Goal: Book appointment/travel/reservation

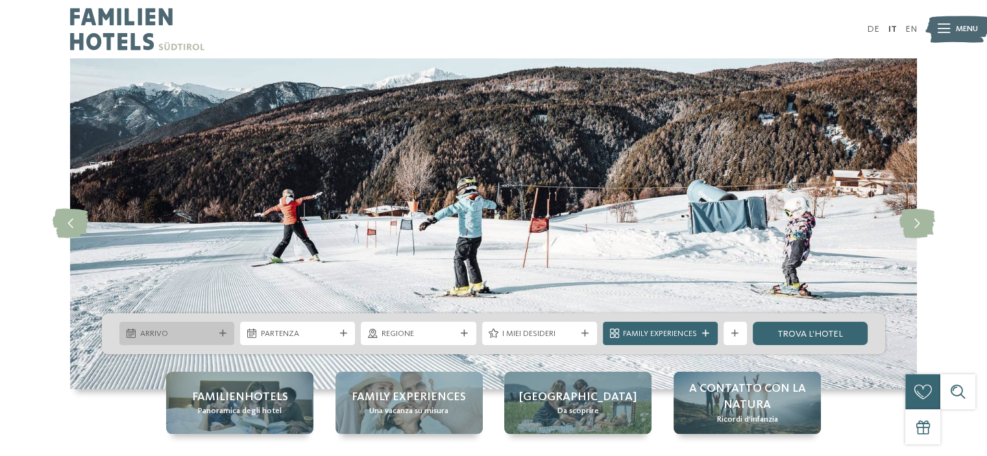
click at [212, 330] on span "Arrivo" at bounding box center [177, 334] width 74 height 12
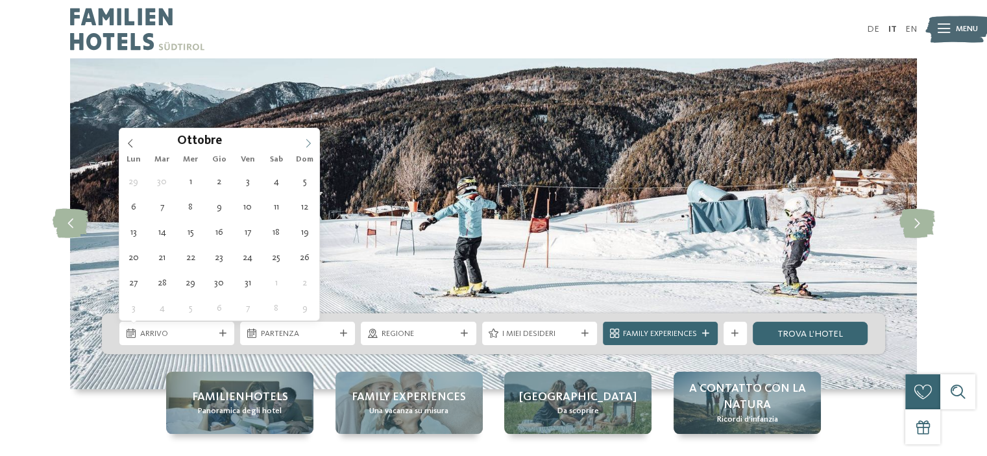
click at [306, 142] on icon at bounding box center [308, 143] width 9 height 9
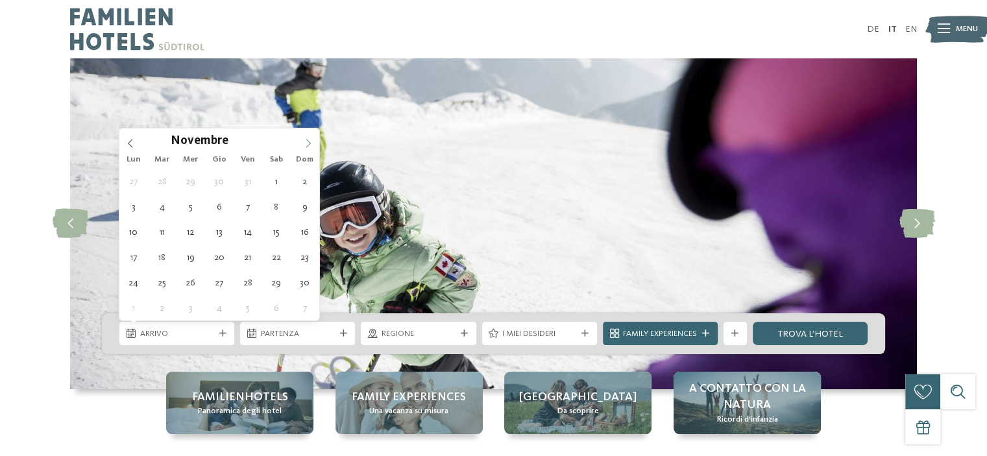
click at [305, 147] on span at bounding box center [308, 140] width 22 height 22
click at [307, 142] on icon at bounding box center [308, 143] width 9 height 9
type div "[DATE]"
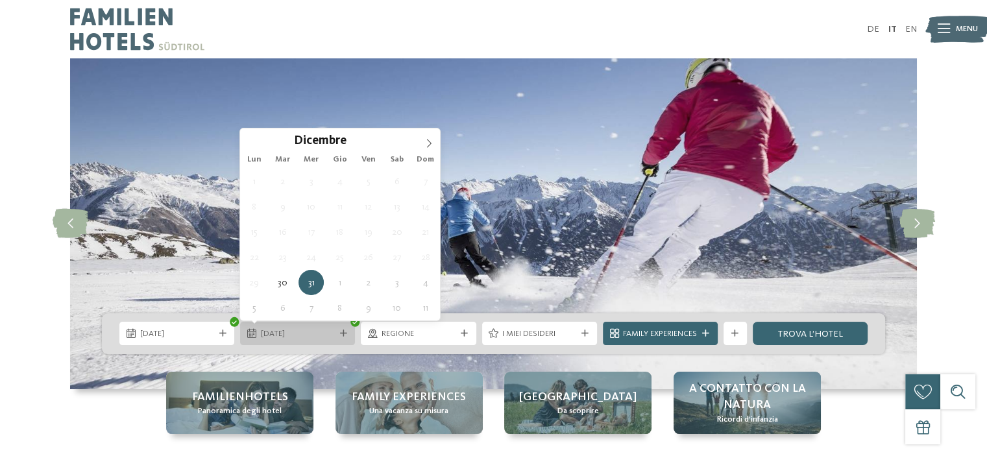
click at [334, 331] on span "[DATE]" at bounding box center [298, 334] width 74 height 12
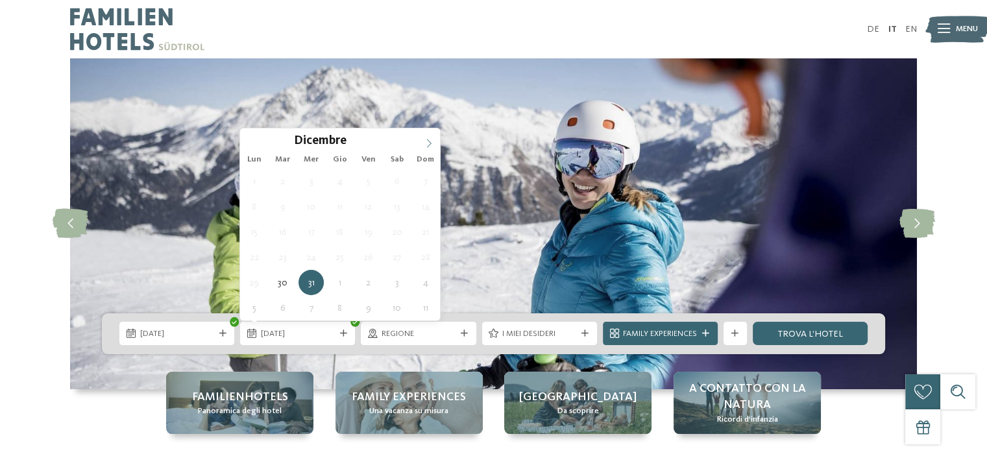
type input "****"
click at [427, 144] on icon at bounding box center [428, 143] width 9 height 9
type div "[DATE]"
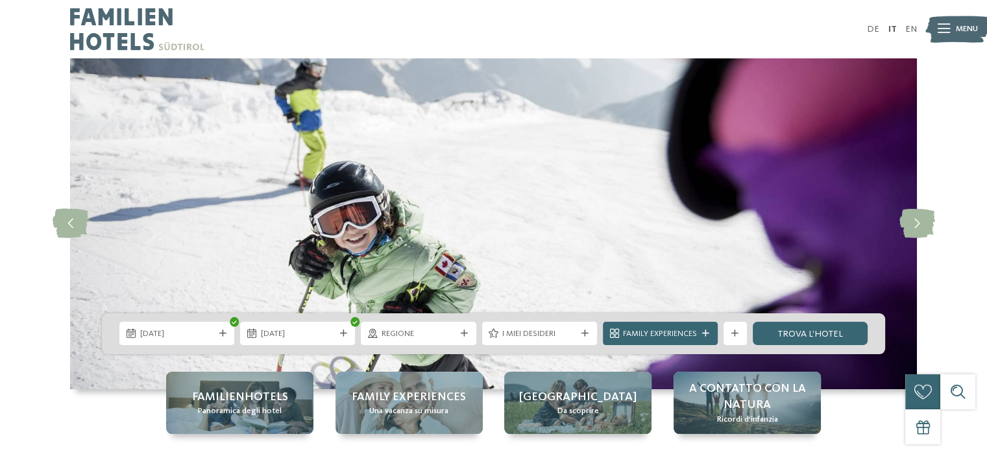
click at [576, 330] on div "I miei desideri" at bounding box center [540, 334] width 80 height 12
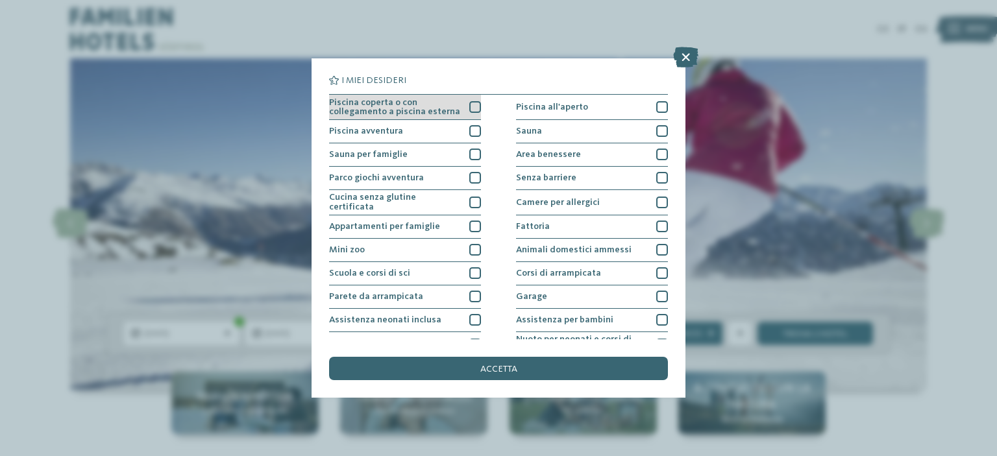
click at [464, 103] on div "Piscina coperta o con collegamento a piscina esterna" at bounding box center [405, 107] width 152 height 25
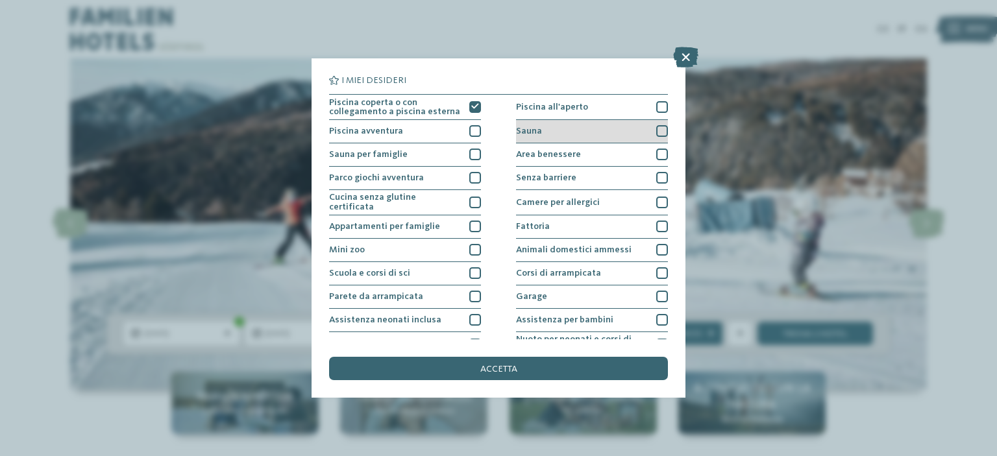
click at [656, 134] on div at bounding box center [662, 131] width 12 height 12
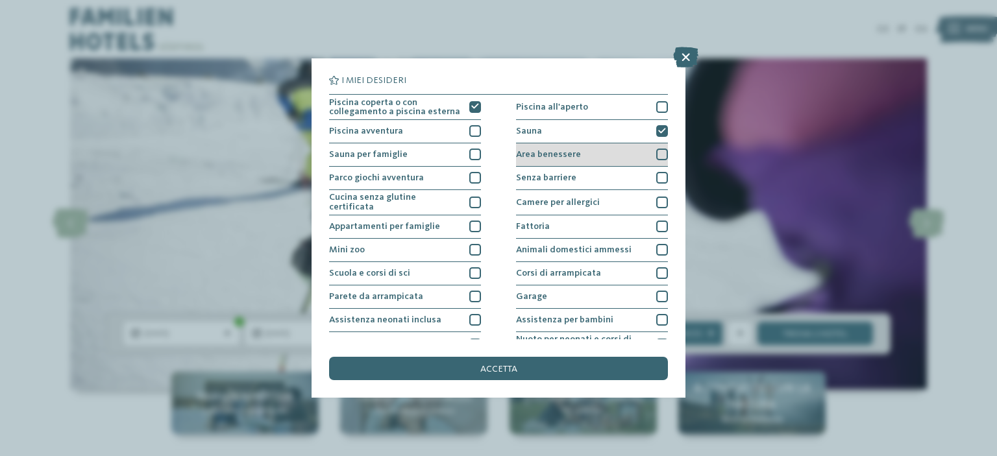
click at [656, 155] on div at bounding box center [662, 155] width 12 height 12
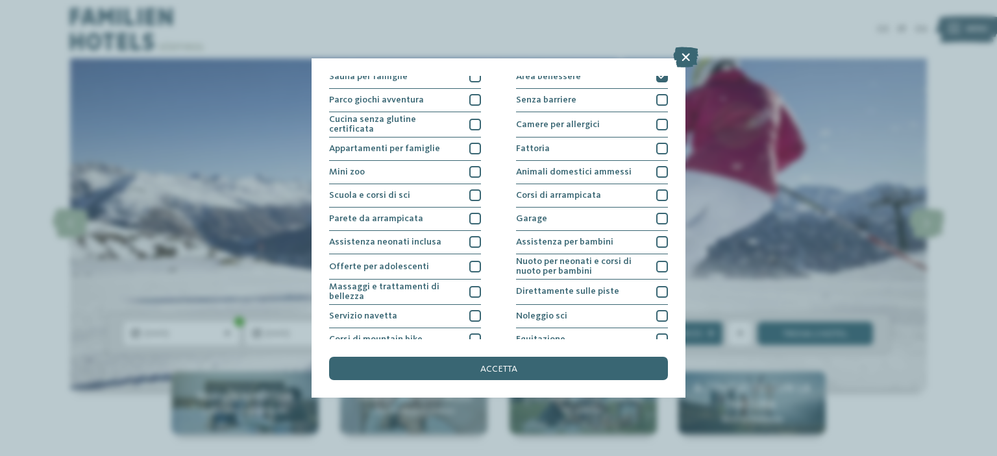
scroll to position [104, 0]
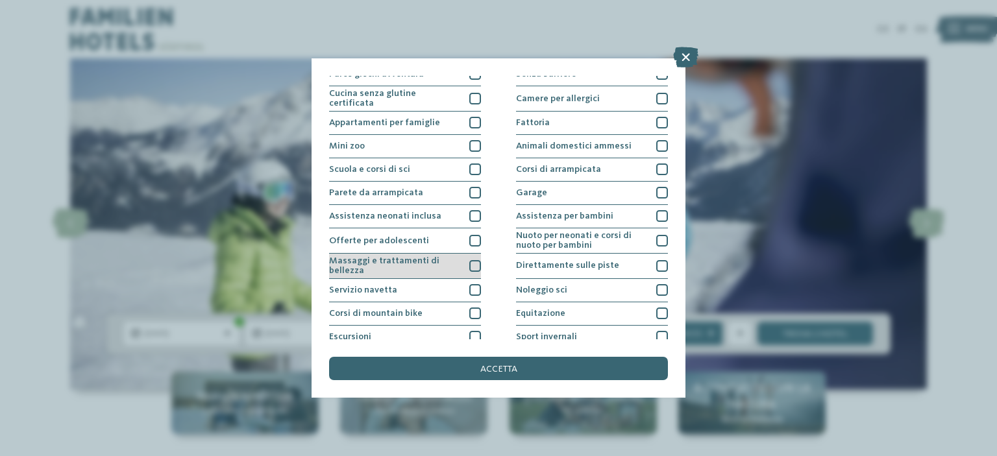
click at [473, 264] on div at bounding box center [475, 266] width 12 height 12
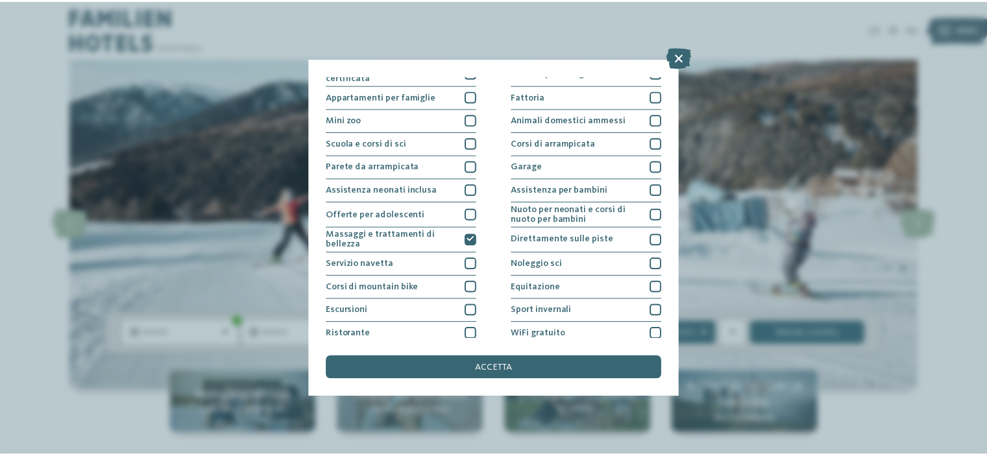
scroll to position [158, 0]
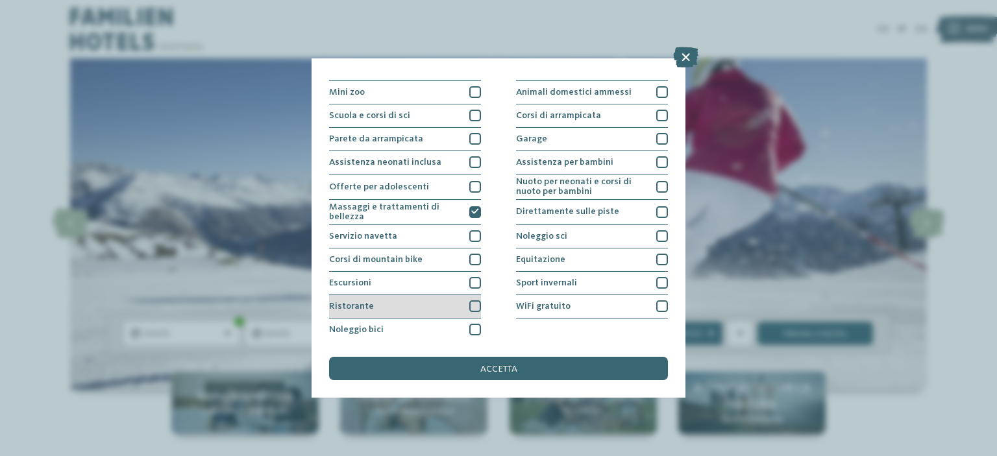
click at [474, 301] on div at bounding box center [475, 307] width 12 height 12
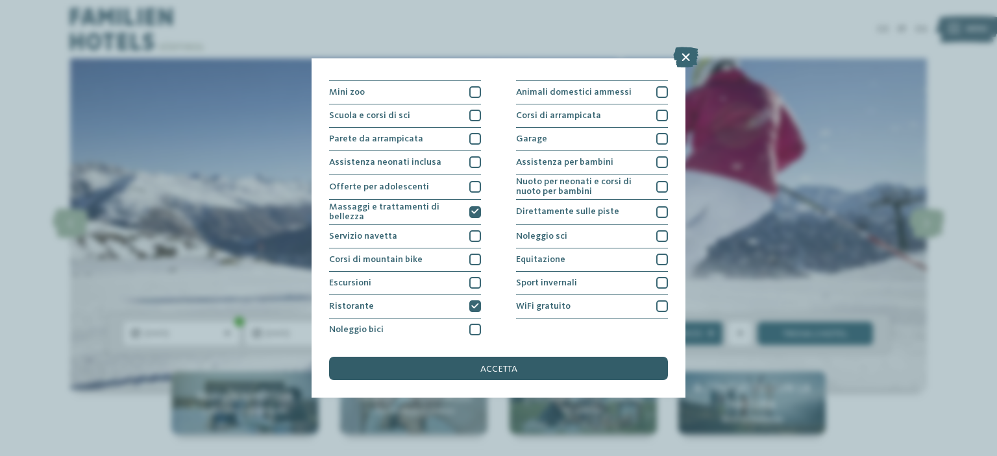
click at [508, 363] on div "accetta" at bounding box center [498, 368] width 339 height 23
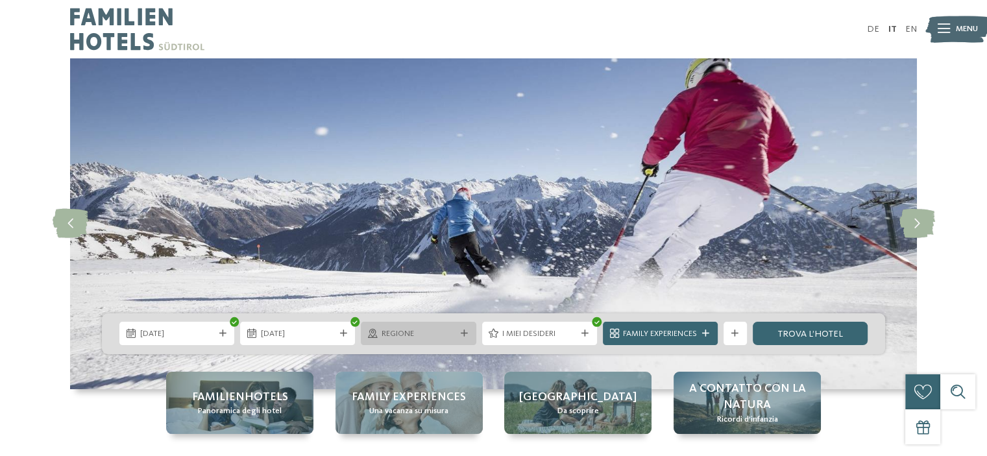
click at [426, 325] on div "Regione" at bounding box center [418, 333] width 115 height 23
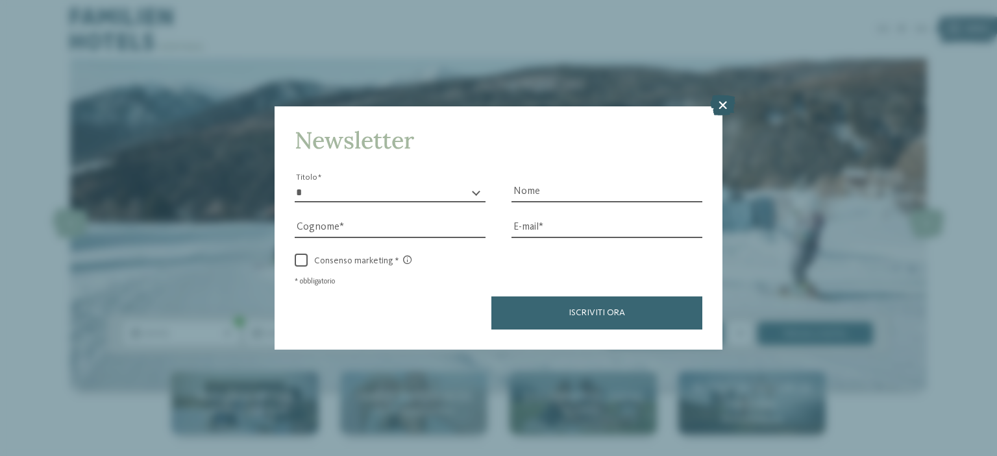
click at [722, 101] on icon at bounding box center [722, 105] width 25 height 21
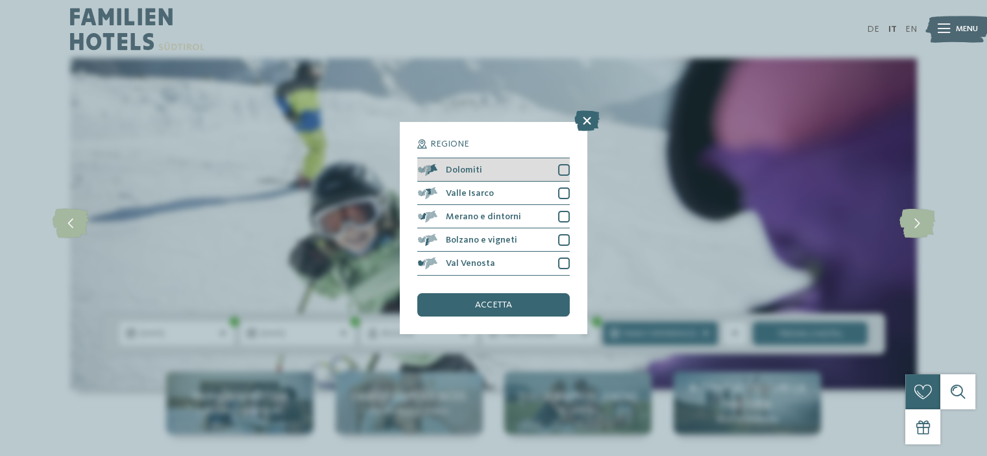
click at [562, 170] on div at bounding box center [564, 170] width 12 height 12
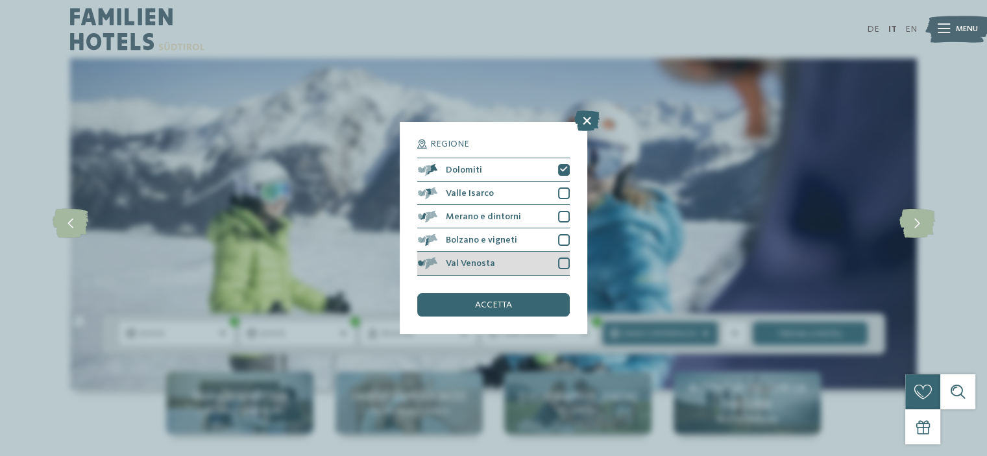
click at [560, 256] on div "Val Venosta" at bounding box center [493, 263] width 152 height 23
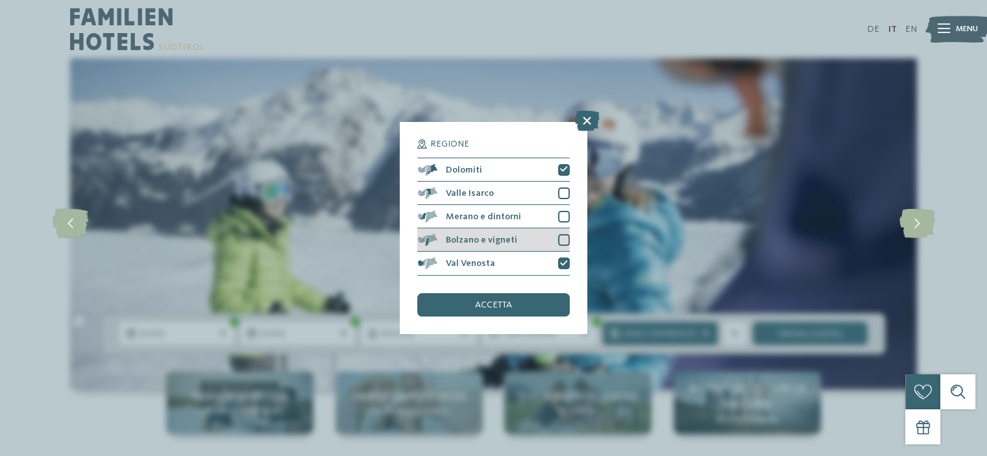
click at [563, 235] on div at bounding box center [564, 240] width 12 height 12
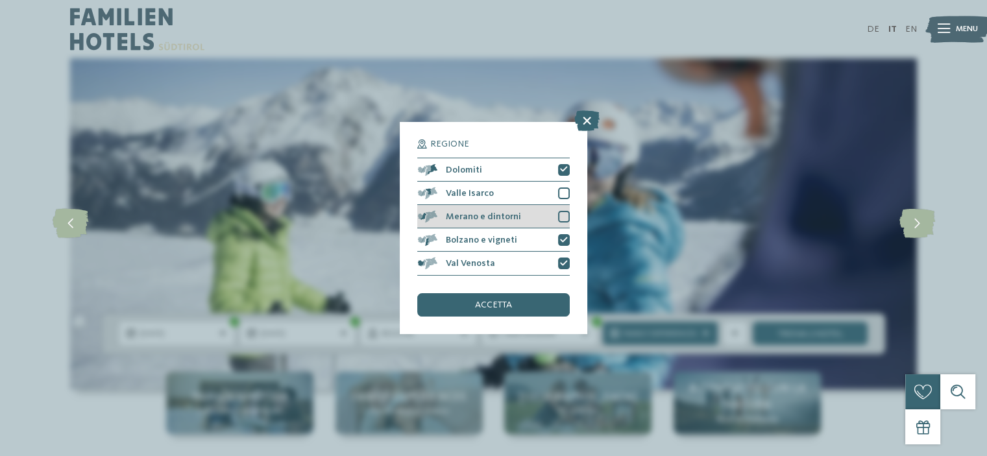
click at [566, 220] on div at bounding box center [564, 217] width 12 height 12
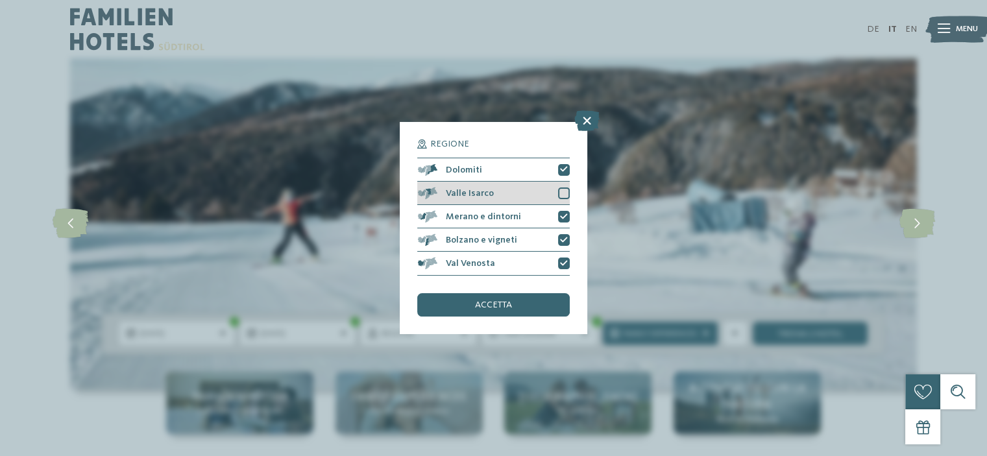
click at [557, 194] on div "Valle Isarco" at bounding box center [493, 193] width 152 height 23
click at [510, 308] on span "accetta" at bounding box center [493, 305] width 37 height 9
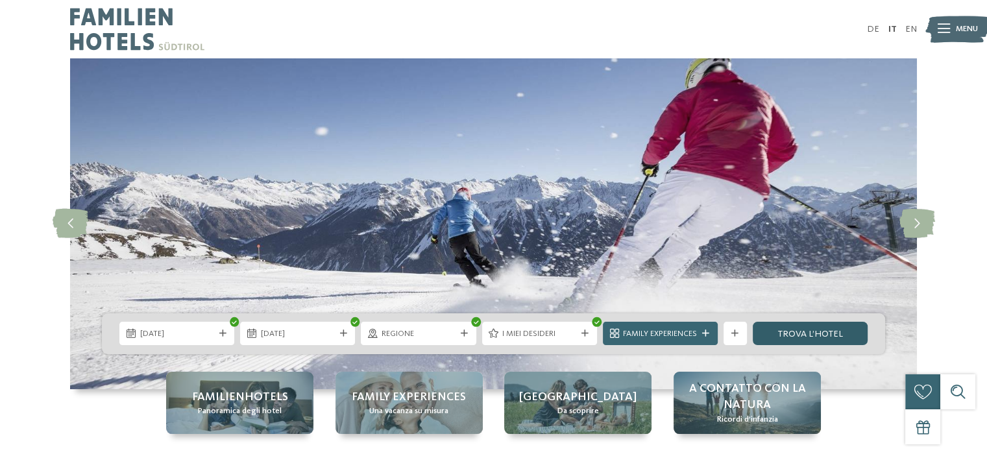
click at [798, 331] on link "trova l’hotel" at bounding box center [810, 333] width 115 height 23
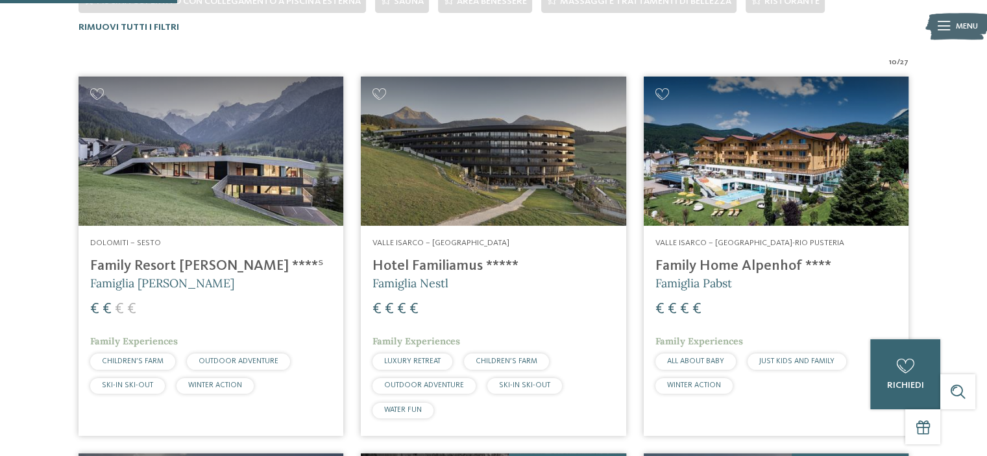
scroll to position [405, 0]
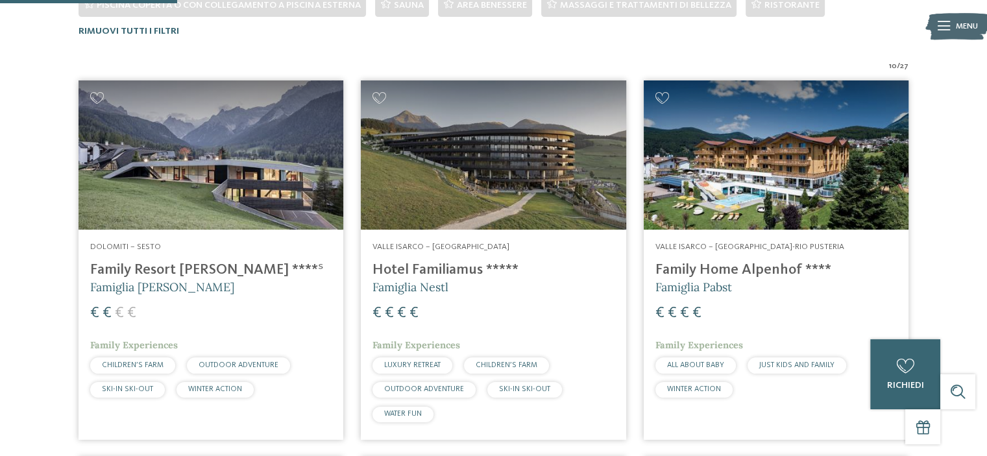
click at [182, 163] on img at bounding box center [211, 154] width 265 height 149
click at [515, 151] on img at bounding box center [493, 154] width 265 height 149
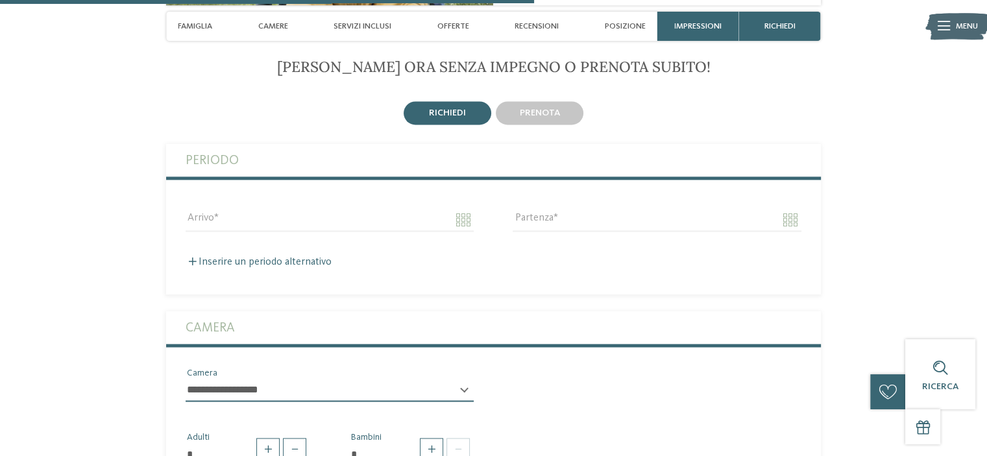
scroll to position [1999, 0]
